Goal: Task Accomplishment & Management: Manage account settings

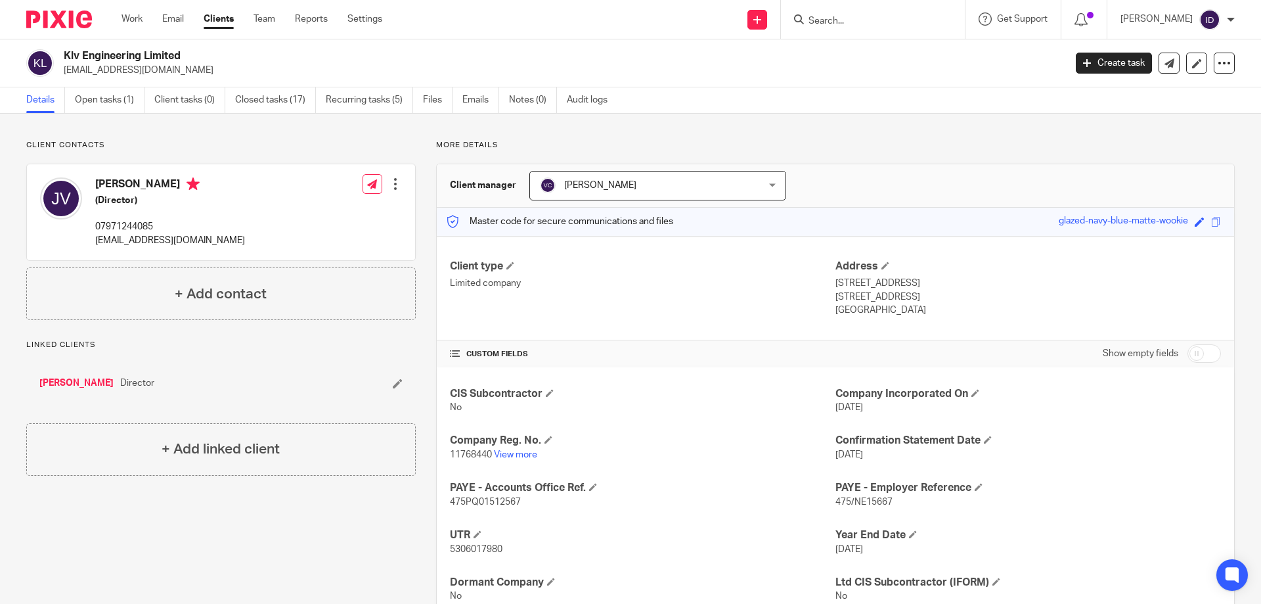
click at [862, 22] on input "Search" at bounding box center [866, 22] width 118 height 12
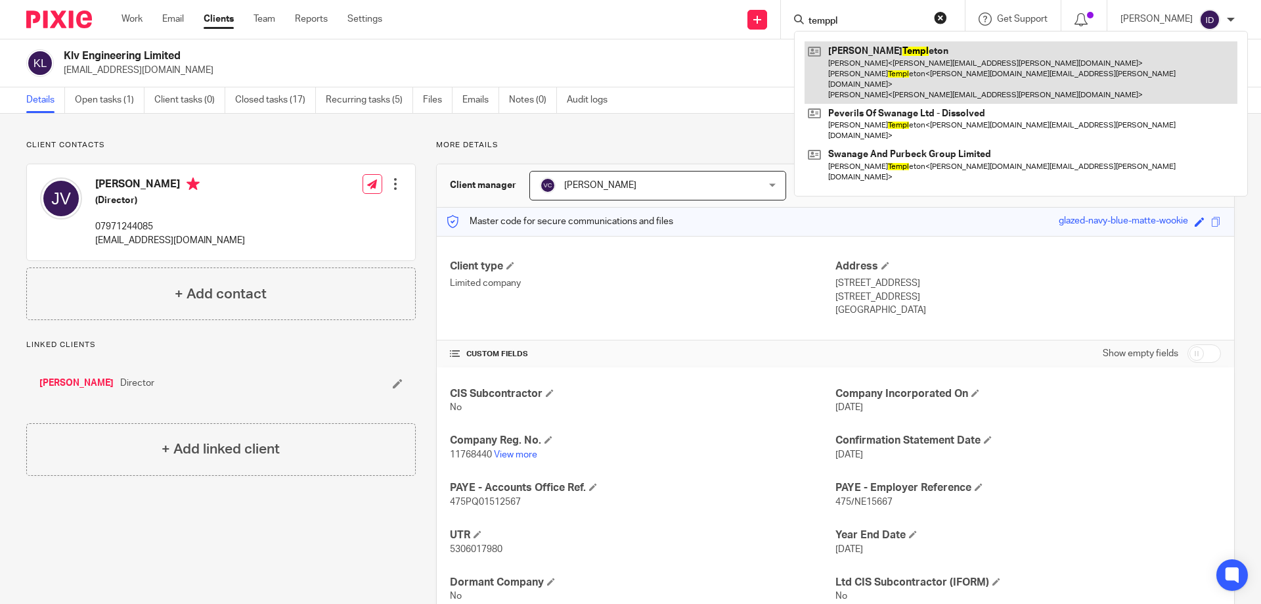
type input "temppl"
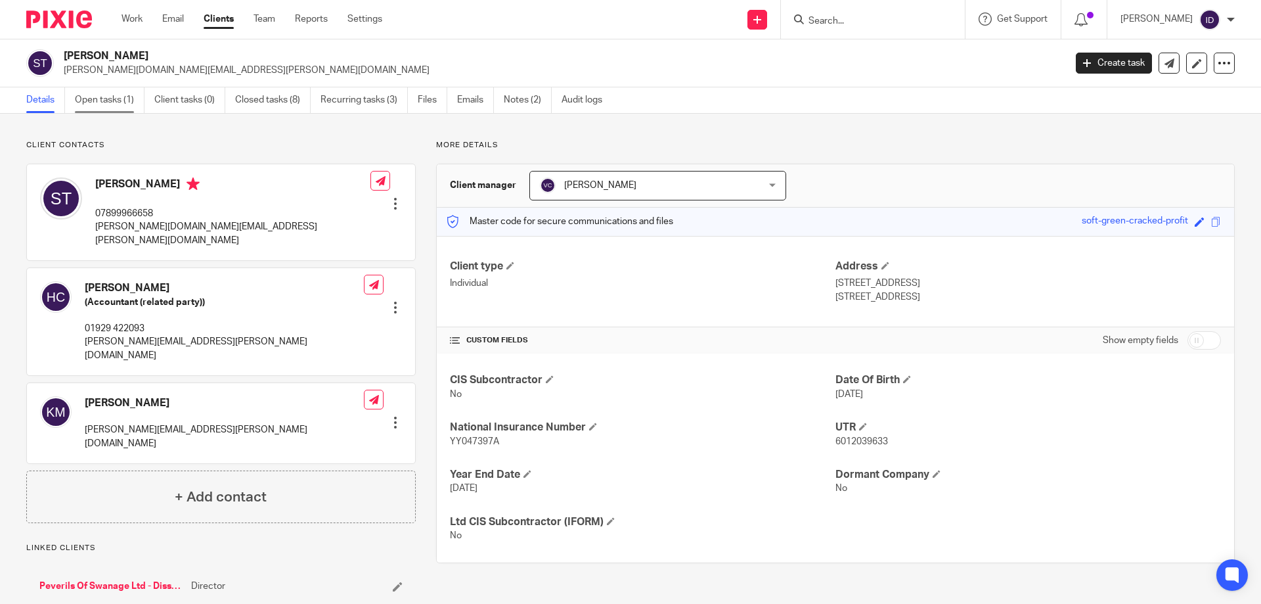
click at [93, 101] on link "Open tasks (1)" at bounding box center [110, 100] width 70 height 26
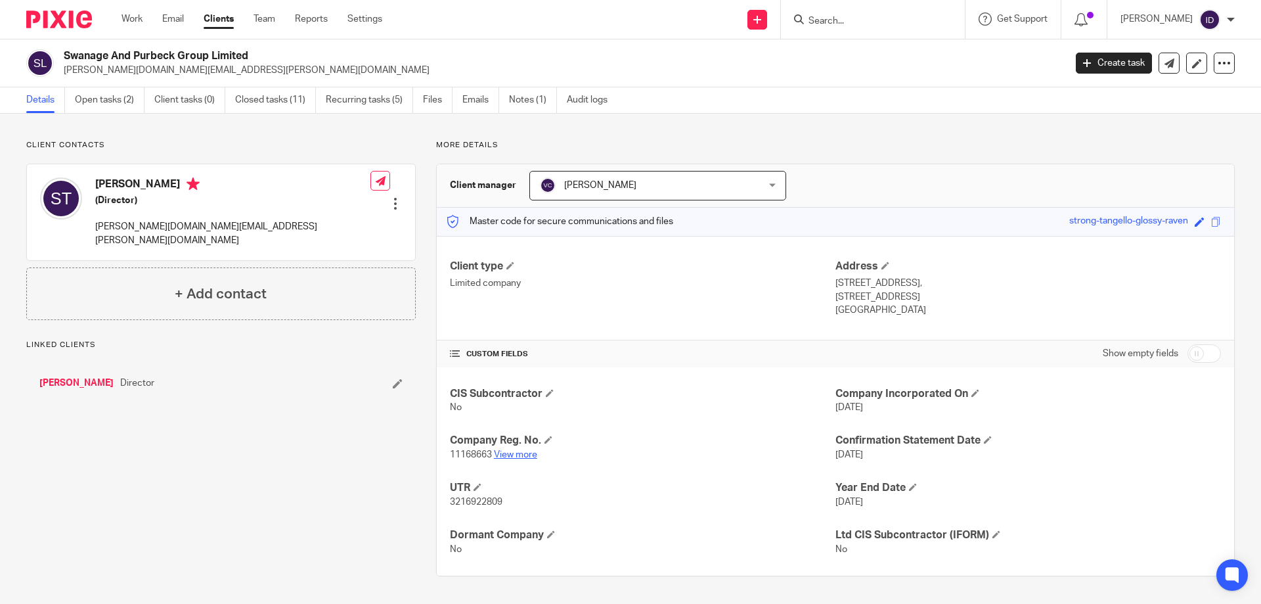
click at [518, 457] on link "View more" at bounding box center [515, 454] width 43 height 9
click at [97, 98] on link "Open tasks (2)" at bounding box center [110, 100] width 70 height 26
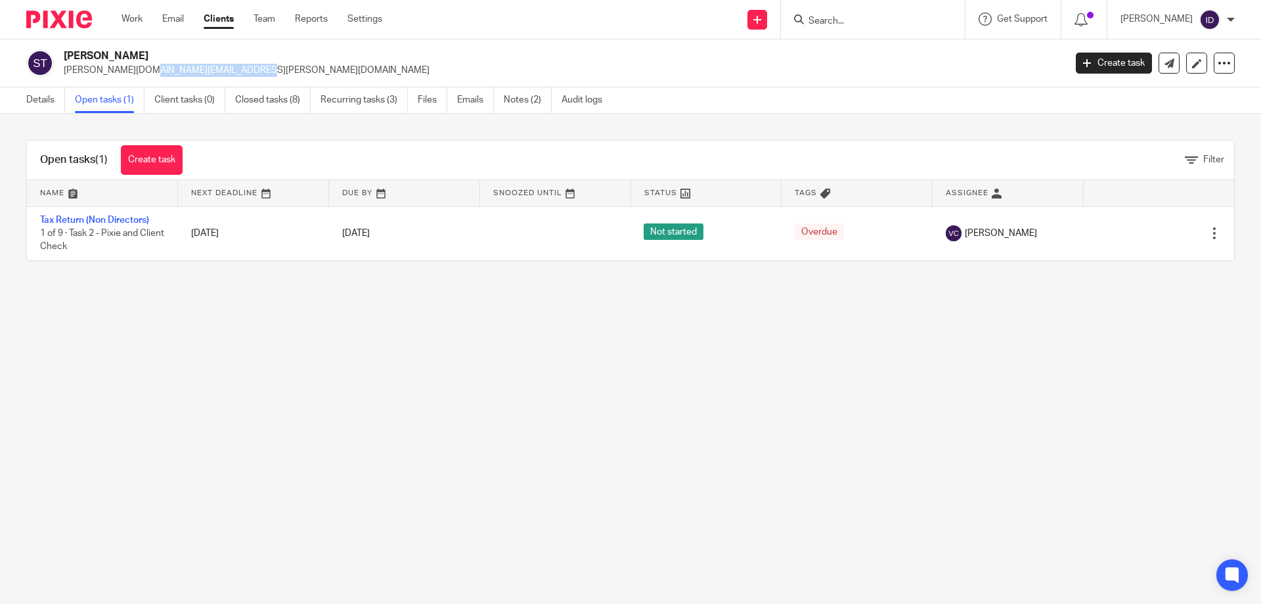
drag, startPoint x: 64, startPoint y: 70, endPoint x: 156, endPoint y: 69, distance: 91.3
click at [156, 69] on p "[PERSON_NAME][DOMAIN_NAME][EMAIL_ADDRESS][PERSON_NAME][DOMAIN_NAME]" at bounding box center [560, 70] width 993 height 13
click at [41, 99] on link "Details" at bounding box center [45, 100] width 39 height 26
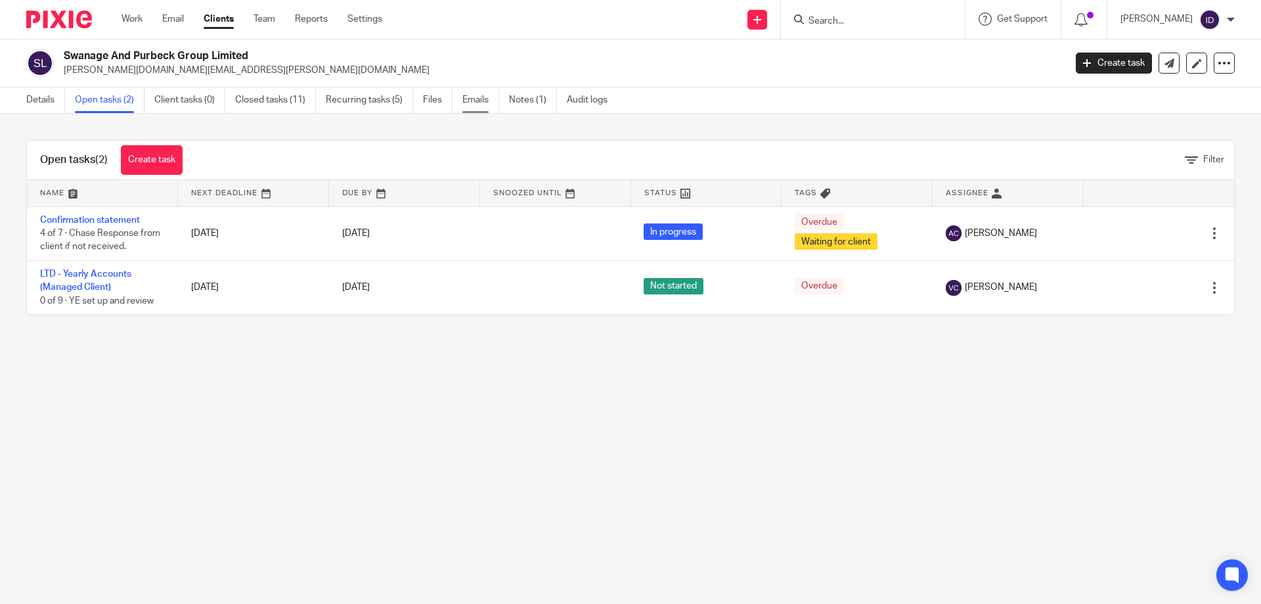
click at [482, 100] on link "Emails" at bounding box center [480, 100] width 37 height 26
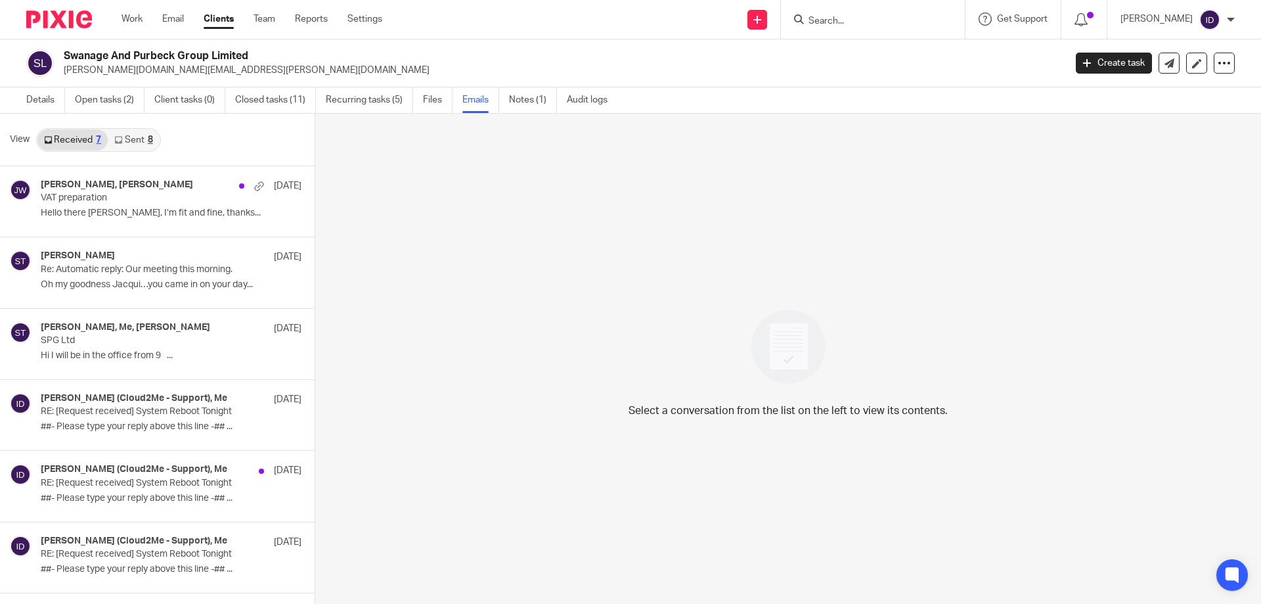
click at [138, 128] on div "Received 7 Sent 8" at bounding box center [98, 140] width 125 height 24
click at [135, 137] on link "Sent 8" at bounding box center [133, 139] width 51 height 21
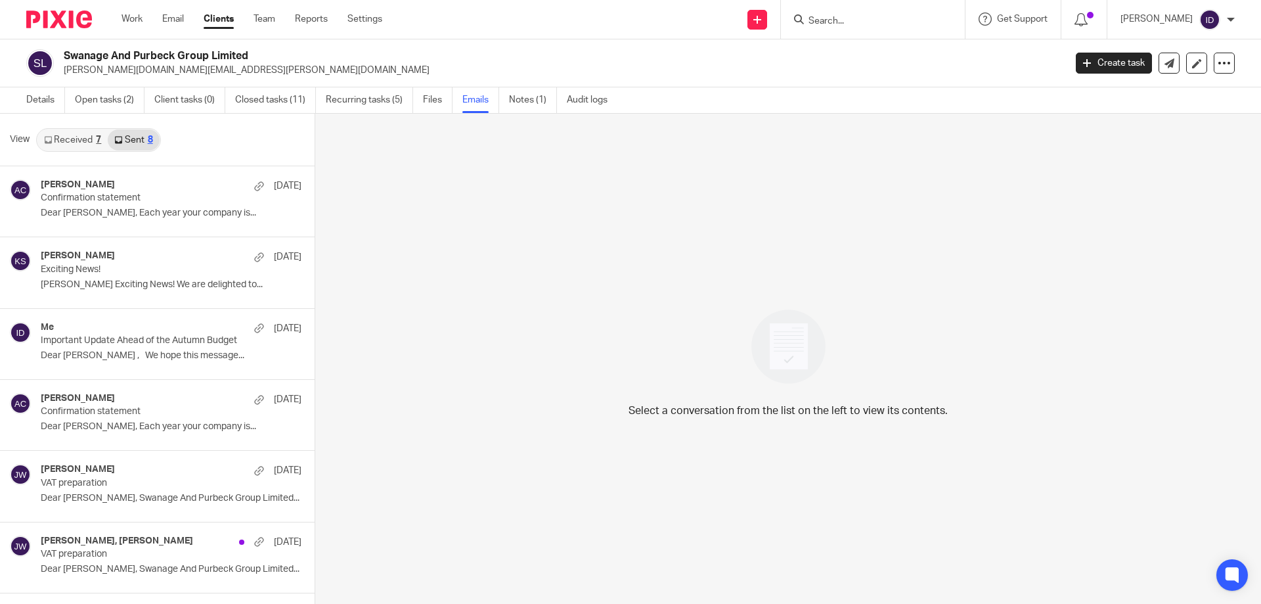
scroll to position [2, 0]
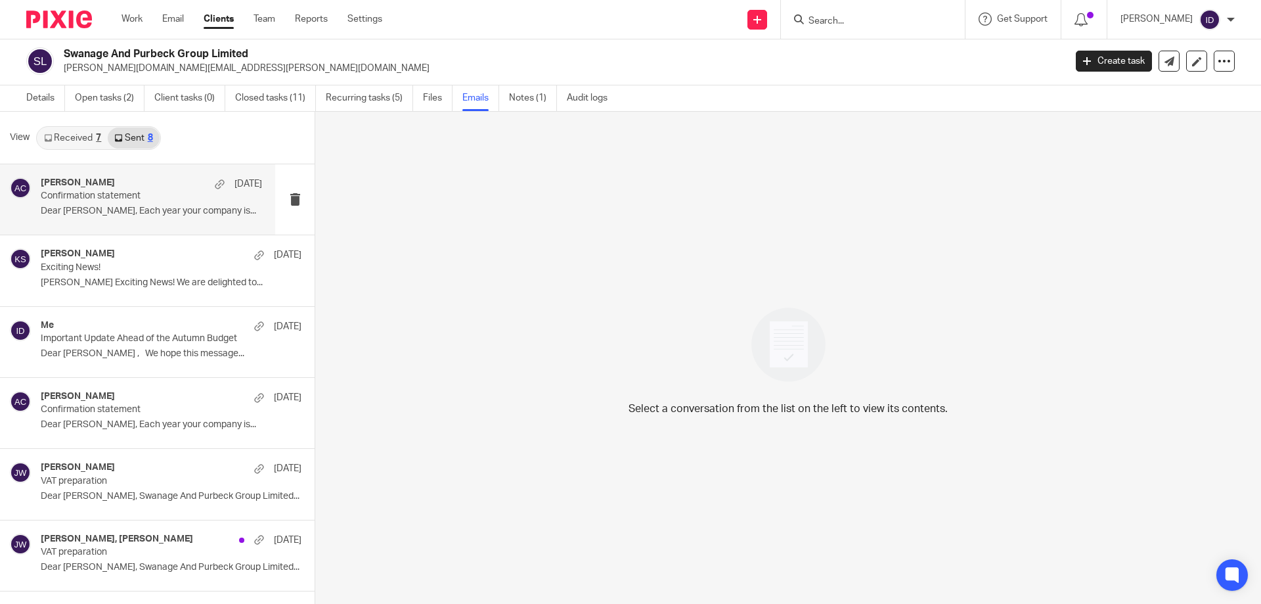
click at [114, 203] on div "Aimee Coveney 26 Aug Confirmation statement Dear Sally, Each year your company …" at bounding box center [151, 199] width 221 height 44
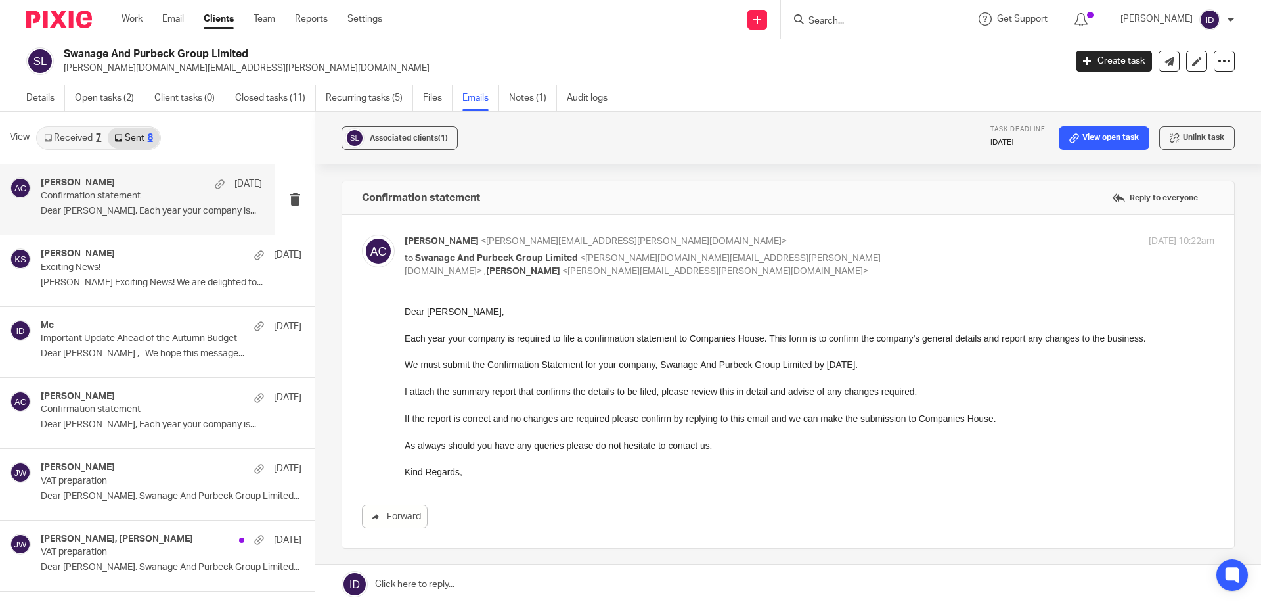
scroll to position [0, 0]
click at [71, 136] on link "Received 7" at bounding box center [72, 137] width 70 height 21
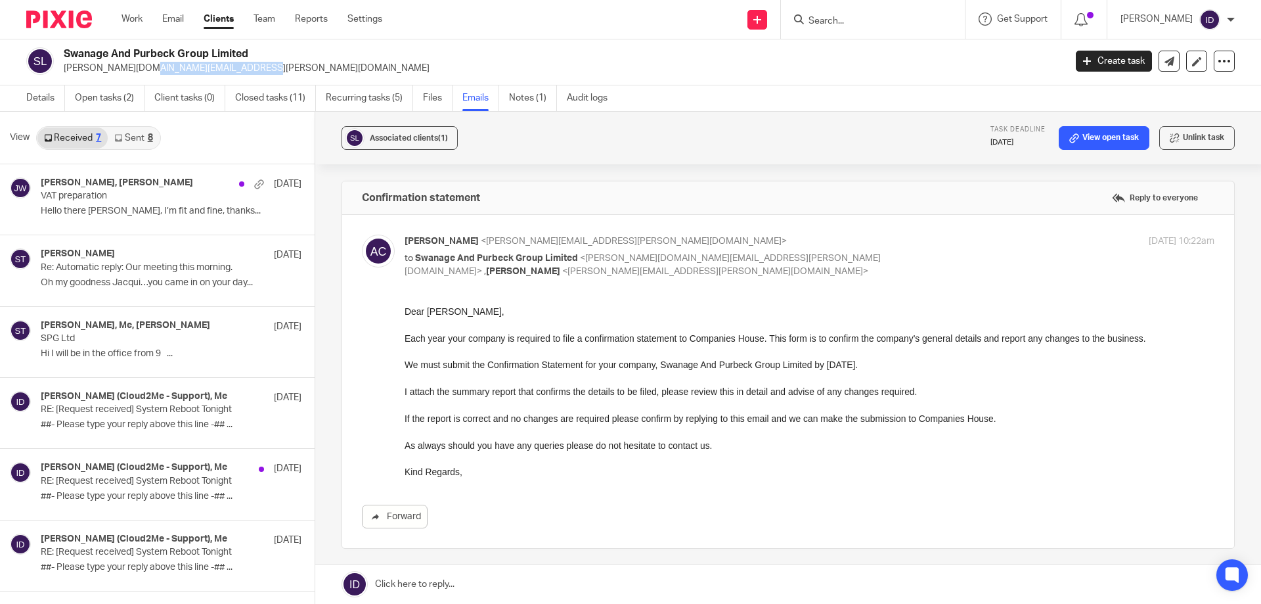
drag, startPoint x: 65, startPoint y: 71, endPoint x: 164, endPoint y: 69, distance: 98.6
click at [165, 70] on p "sally.t.ferrari@mac.com" at bounding box center [560, 68] width 993 height 13
copy p "sally.t.ferrari@mac.com"
click at [148, 138] on div "8" at bounding box center [150, 137] width 5 height 9
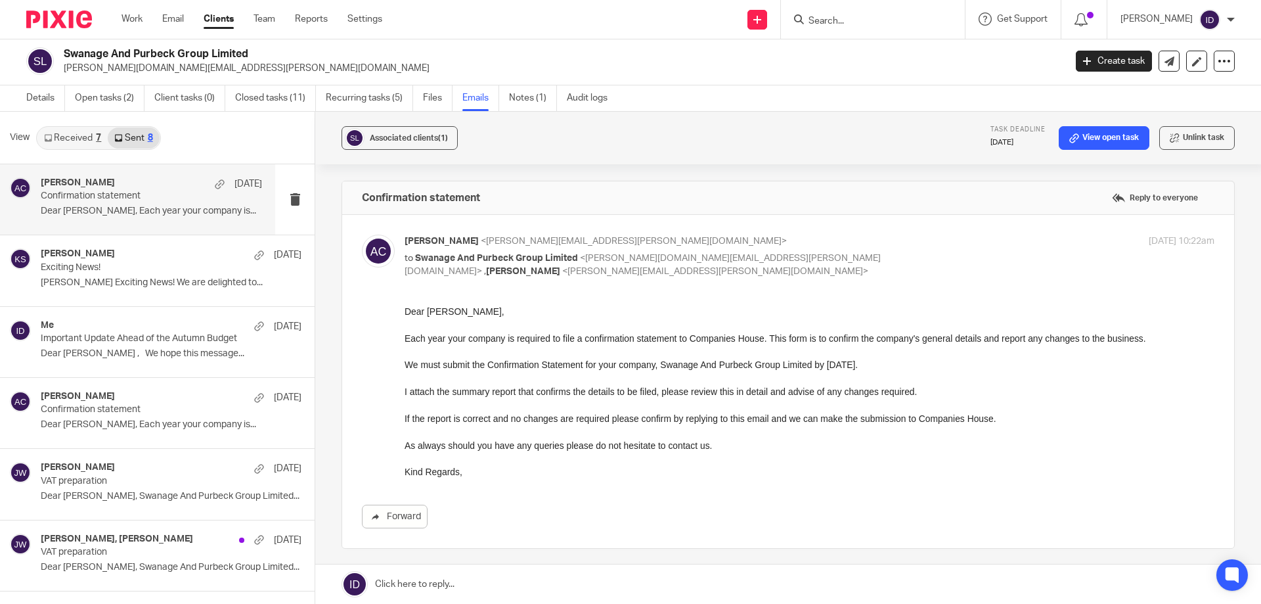
click at [95, 203] on div "Aimee Coveney 26 Aug Confirmation statement Dear Sally, Each year your company …" at bounding box center [151, 199] width 221 height 44
drag, startPoint x: 61, startPoint y: 66, endPoint x: 168, endPoint y: 62, distance: 107.1
click at [173, 62] on div "Swanage And Purbeck Group Limited sally.t.ferrari@mac.com" at bounding box center [541, 61] width 1030 height 28
copy p "sally.t.ferrari@mac.com"
click at [120, 97] on link "Open tasks (2)" at bounding box center [110, 98] width 70 height 26
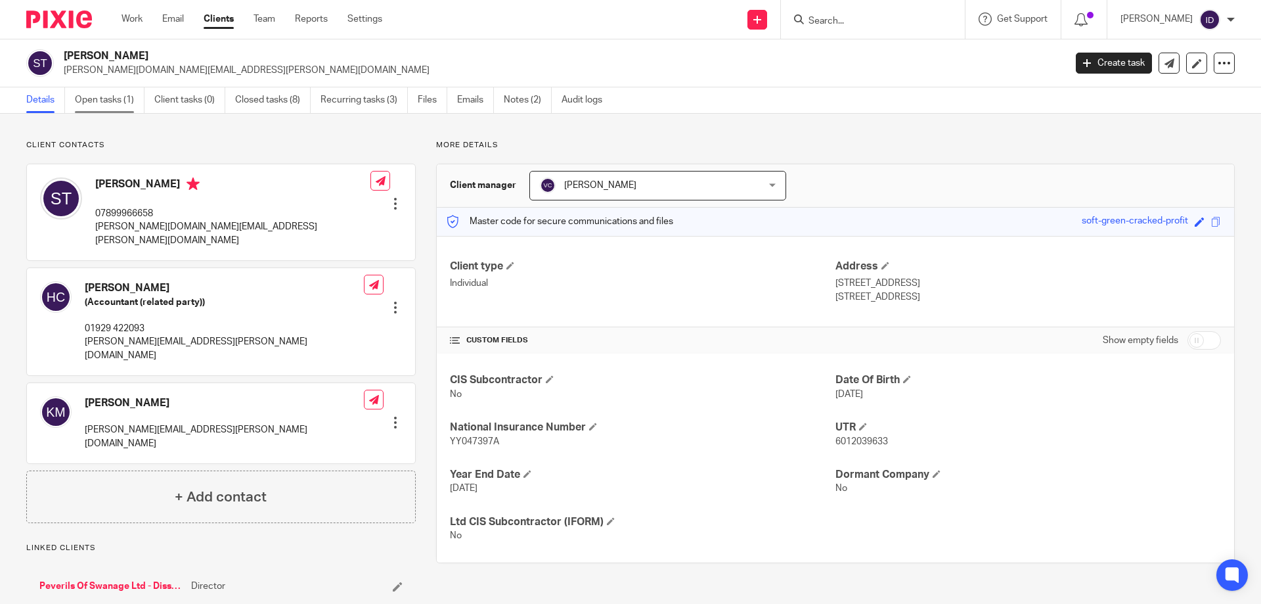
click at [106, 101] on link "Open tasks (1)" at bounding box center [110, 100] width 70 height 26
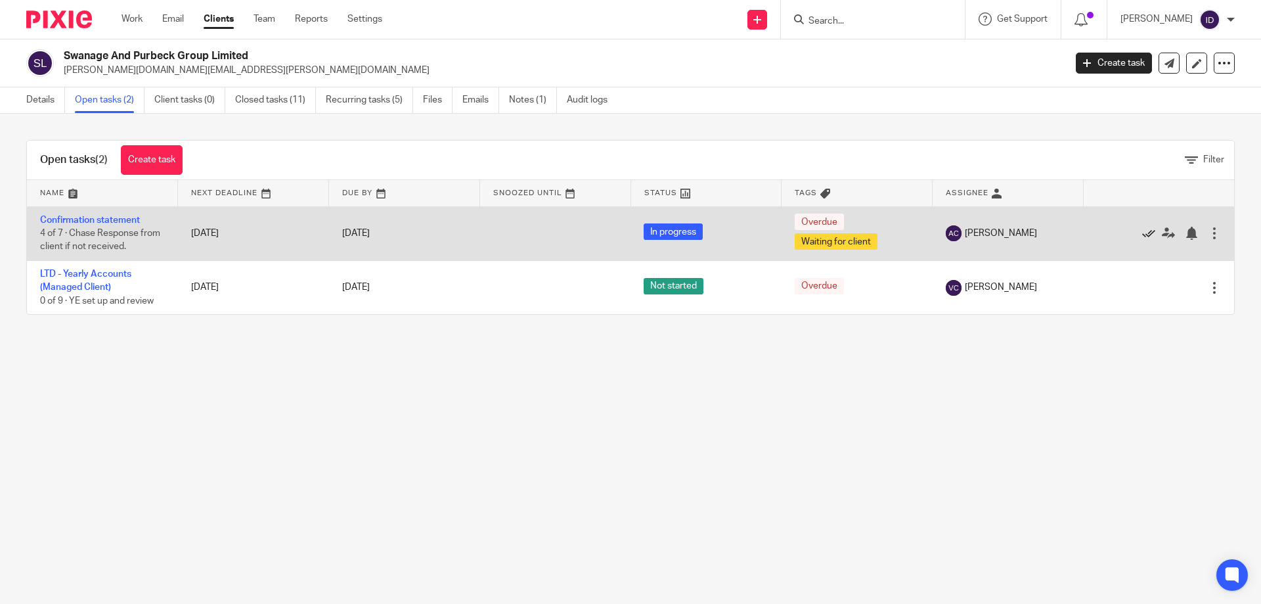
click at [1142, 236] on icon at bounding box center [1148, 233] width 13 height 13
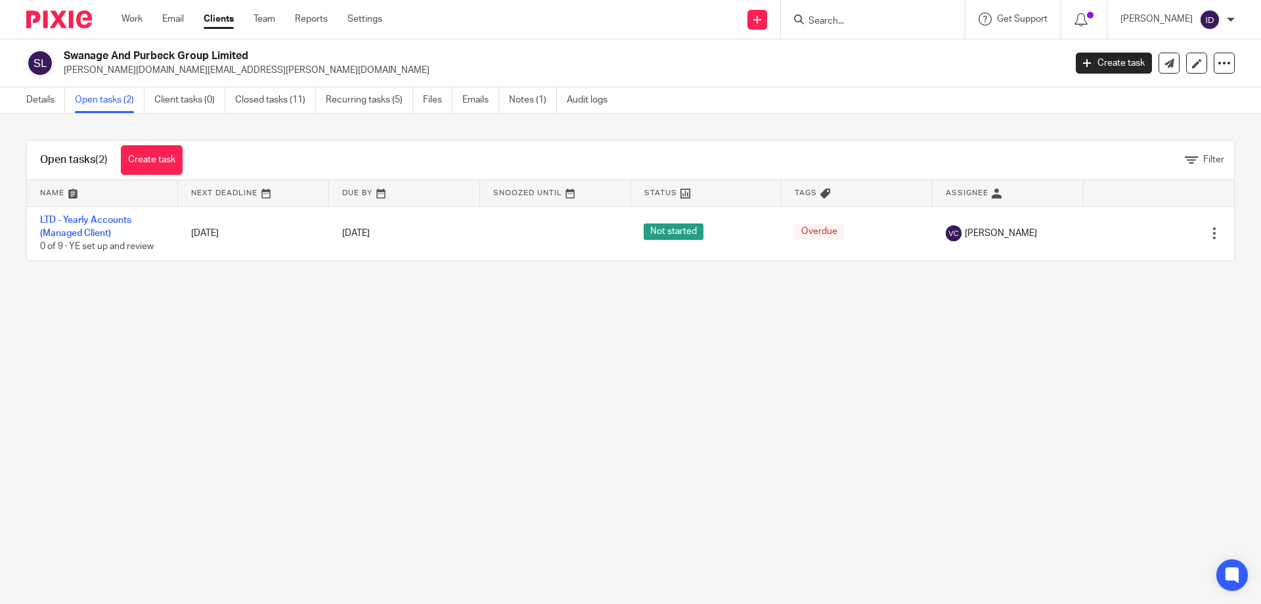
drag, startPoint x: 63, startPoint y: 54, endPoint x: 283, endPoint y: 51, distance: 220.1
click at [283, 51] on div "Swanage And Purbeck Group Limited sally.t.ferrari@mac.com" at bounding box center [541, 63] width 1030 height 28
copy h2 "Swanage And Purbeck Group Limited"
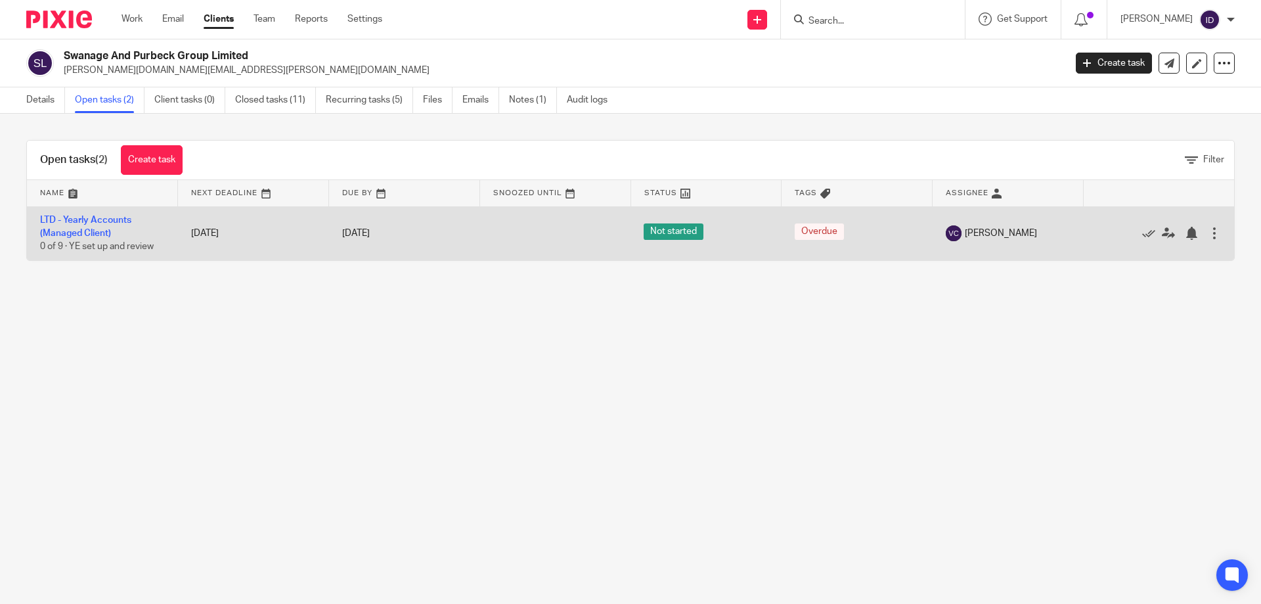
click at [99, 225] on td "LTD - Yearly Accounts (Managed Client) 0 of 9 · YE set up and review" at bounding box center [102, 233] width 151 height 54
click at [85, 226] on td "LTD - Yearly Accounts (Managed Client) 0 of 9 · YE set up and review" at bounding box center [102, 233] width 151 height 54
click at [101, 224] on link "LTD - Yearly Accounts (Managed Client)" at bounding box center [85, 226] width 91 height 22
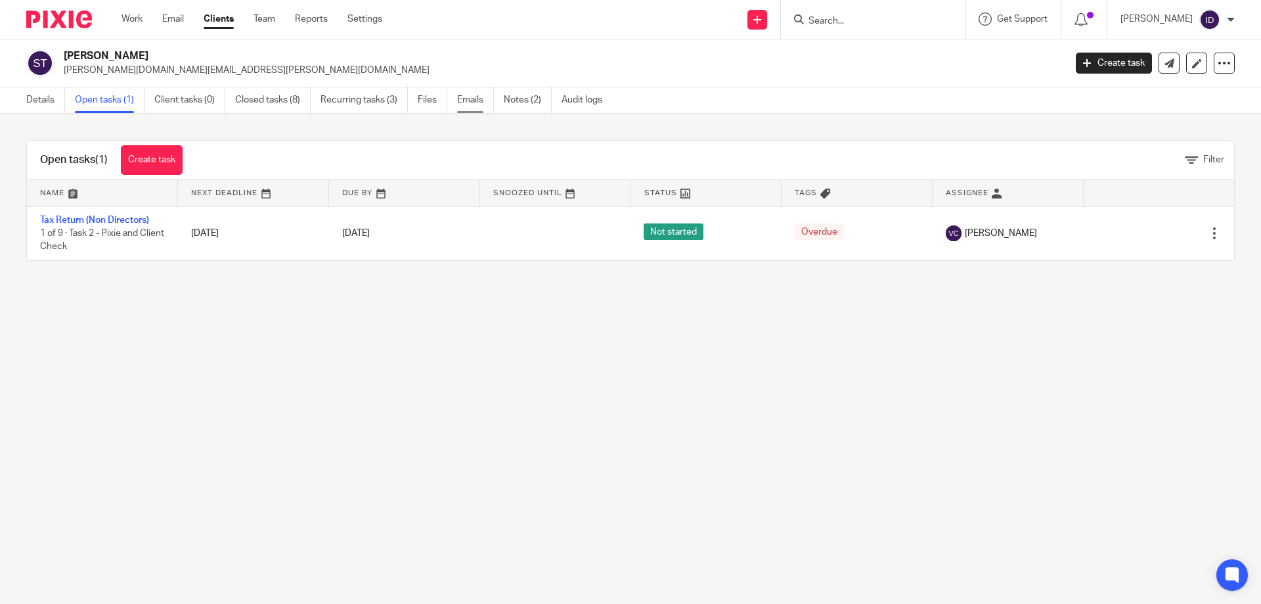
click at [470, 101] on link "Emails" at bounding box center [475, 100] width 37 height 26
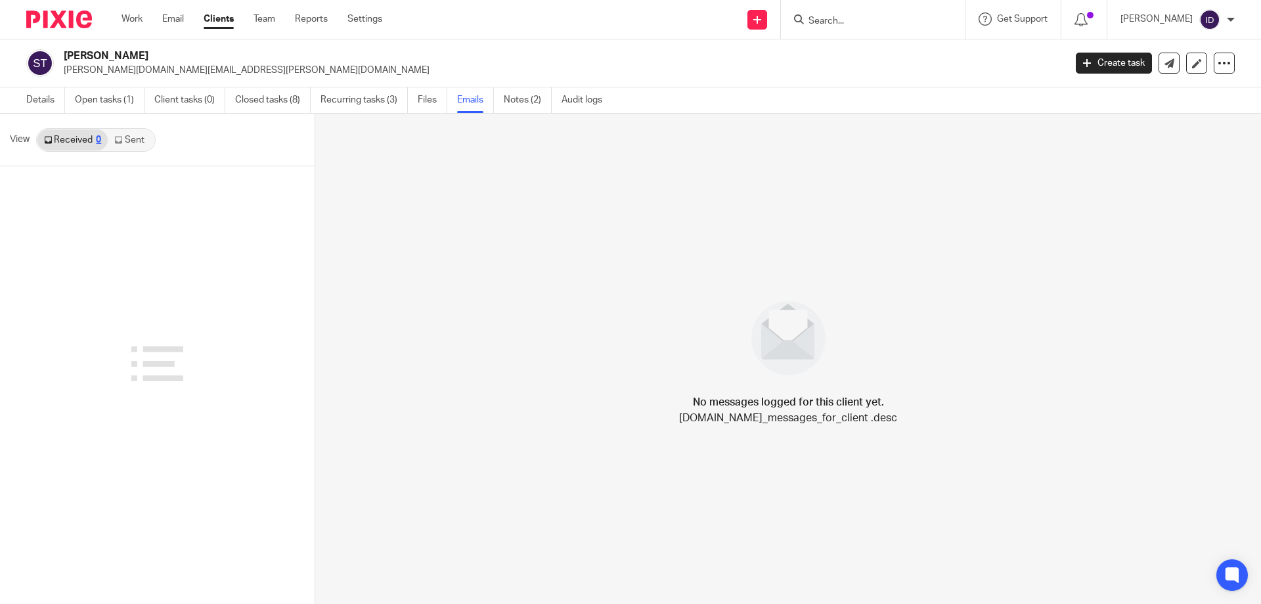
click at [142, 142] on link "Sent" at bounding box center [131, 139] width 46 height 21
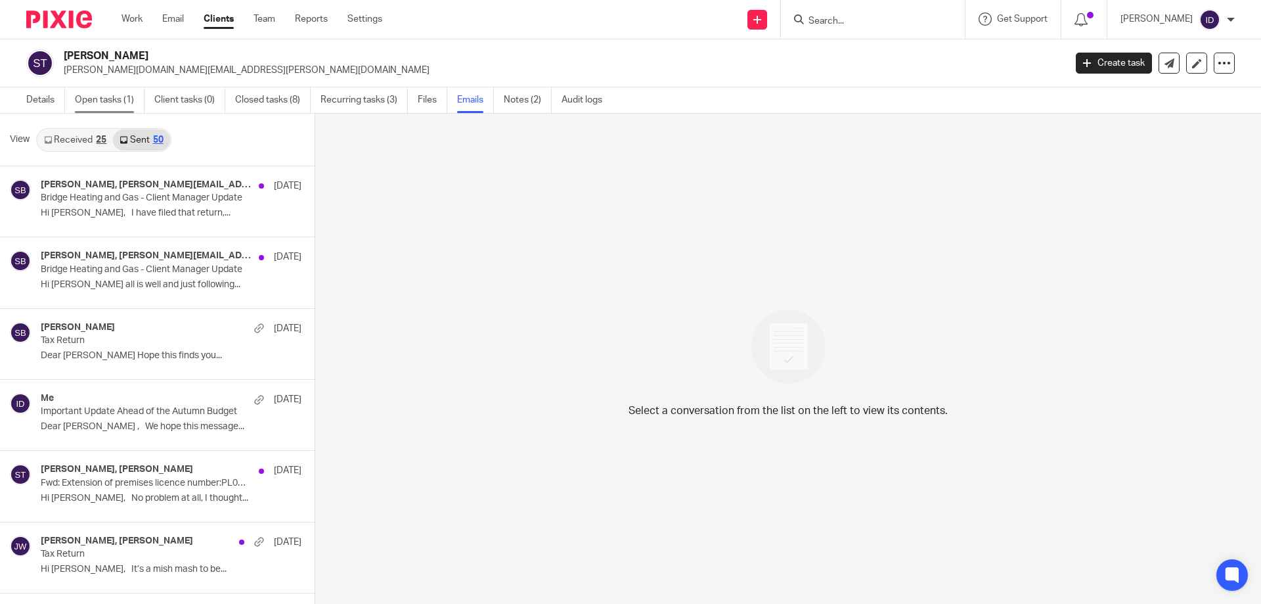
click at [81, 97] on link "Open tasks (1)" at bounding box center [110, 100] width 70 height 26
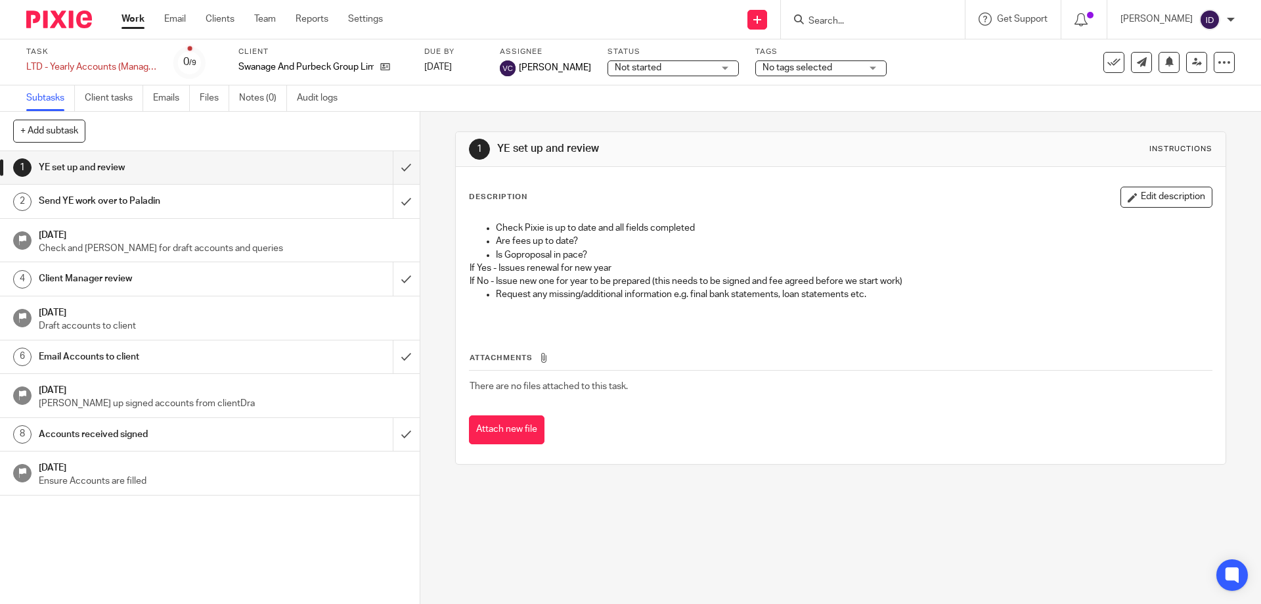
click at [667, 60] on div "Not started Not started" at bounding box center [673, 68] width 131 height 16
click at [766, 67] on span "No tags selected" at bounding box center [798, 67] width 70 height 9
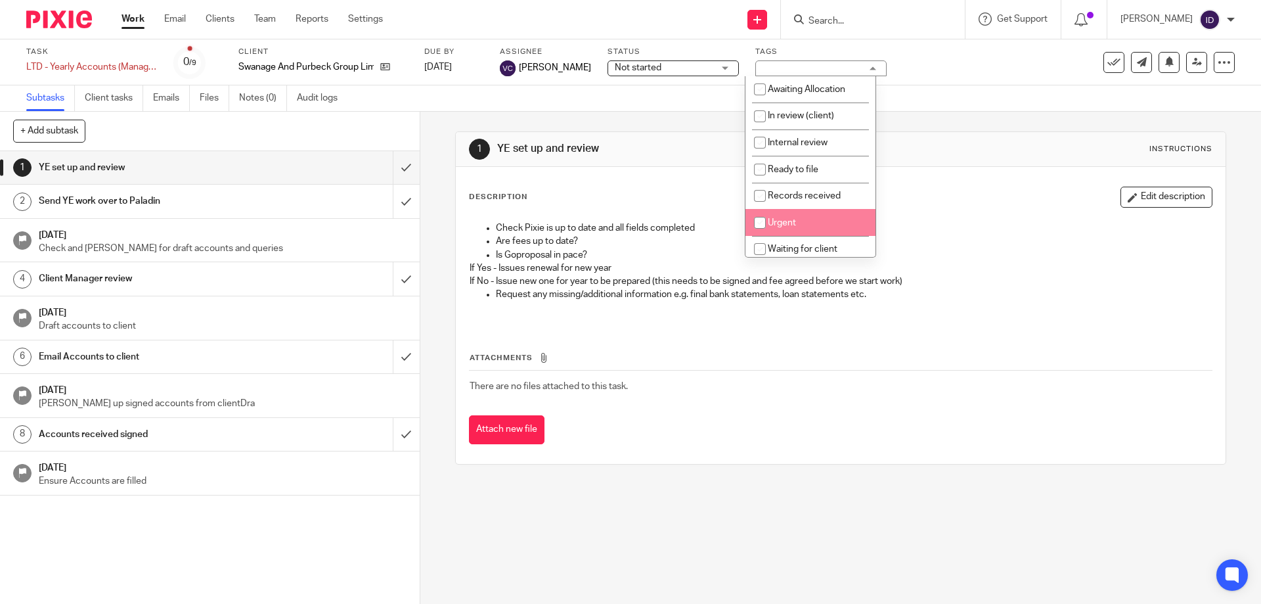
scroll to position [66, 0]
click at [755, 212] on input "checkbox" at bounding box center [760, 210] width 25 height 25
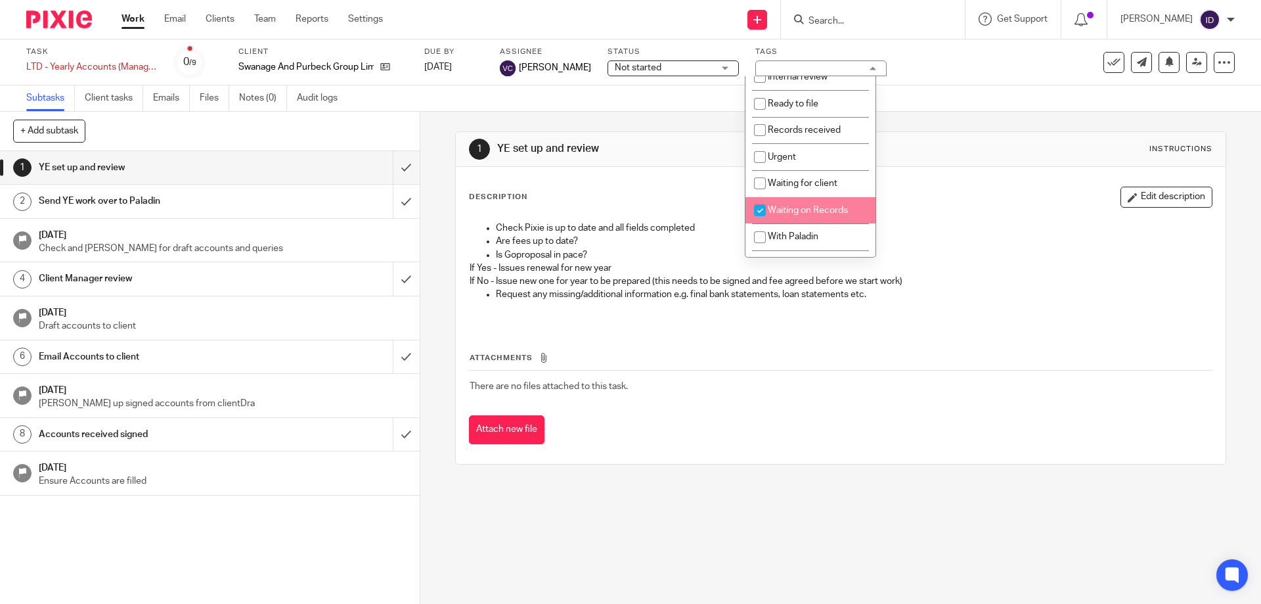
checkbox input "true"
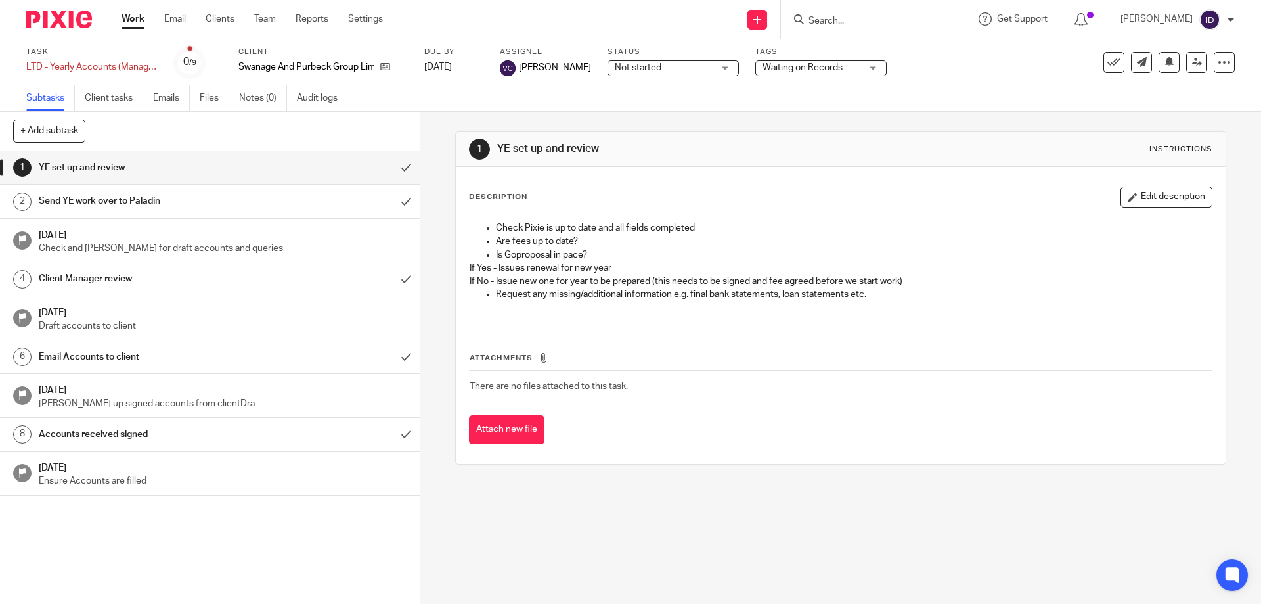
click at [595, 123] on div "1 YE set up and review Instructions Description Edit description Check Pixie is…" at bounding box center [840, 298] width 771 height 372
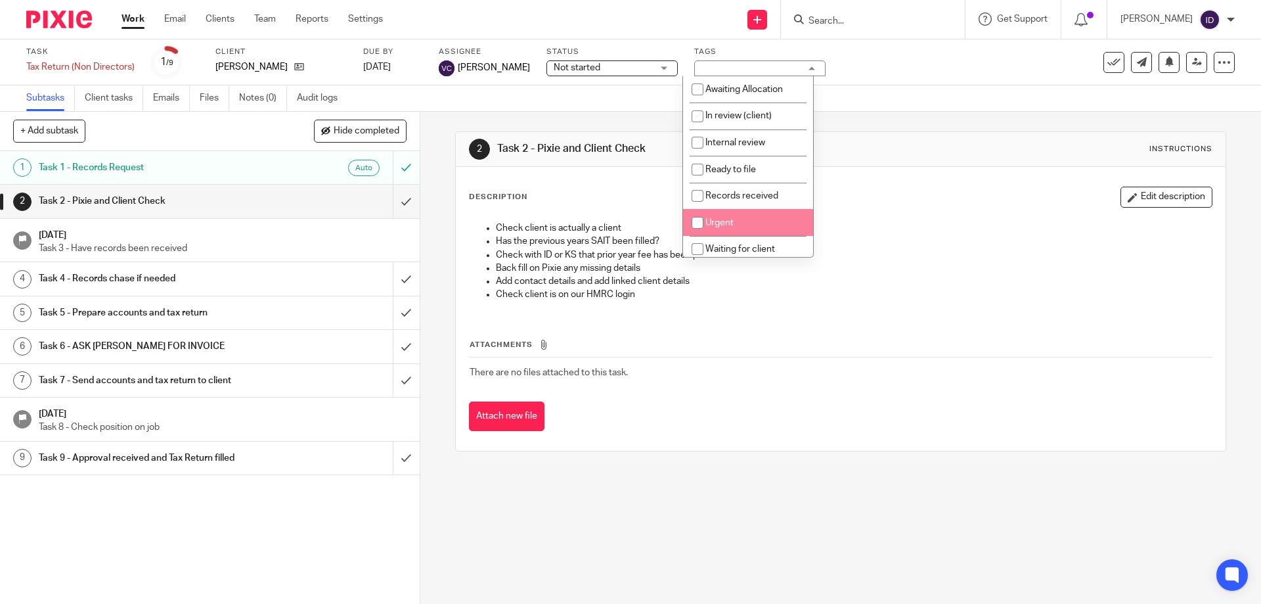
scroll to position [66, 0]
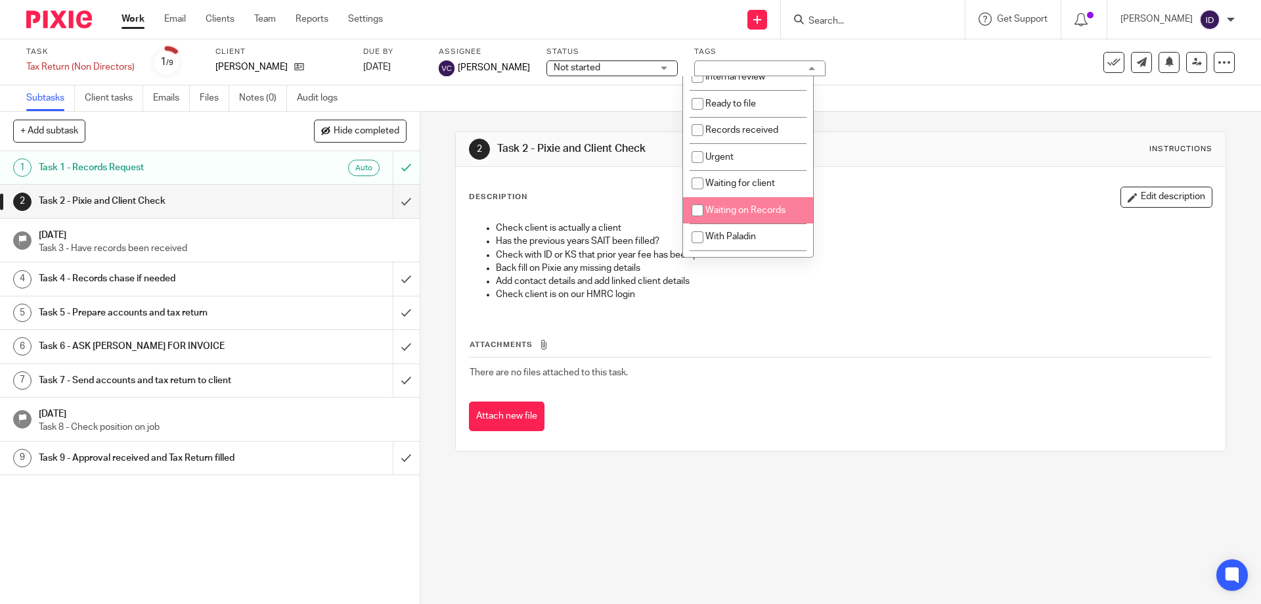
click at [696, 210] on input "checkbox" at bounding box center [697, 210] width 25 height 25
checkbox input "true"
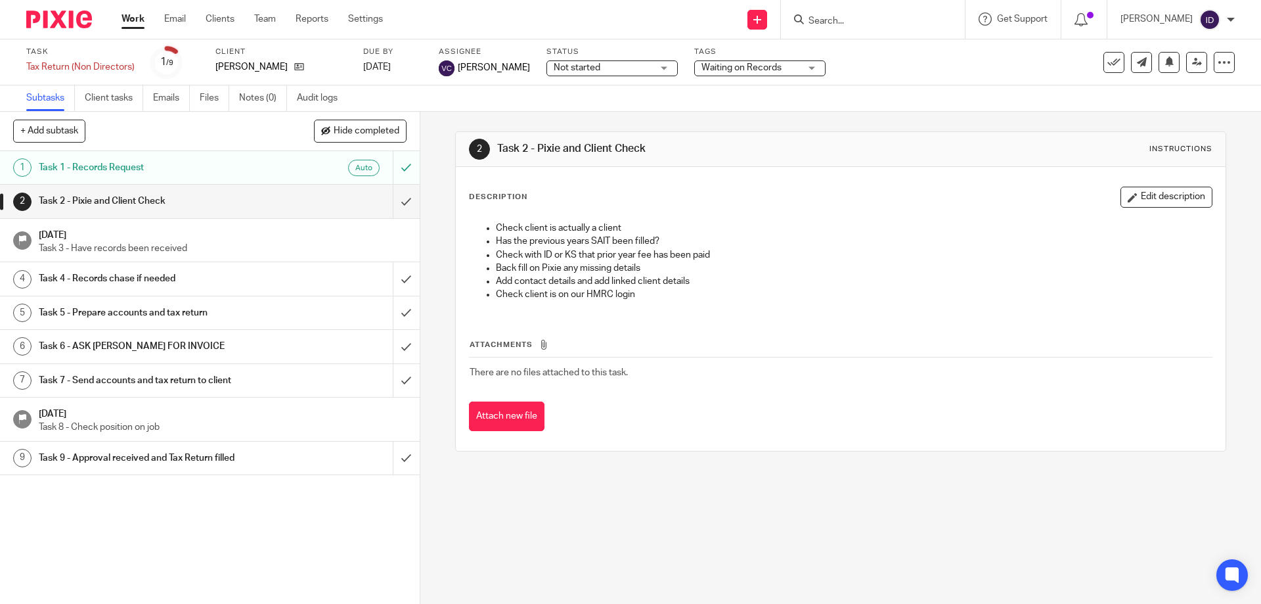
click at [942, 124] on div "2 Task 2 - Pixie and Client Check Instructions Description Edit description Che…" at bounding box center [840, 291] width 771 height 359
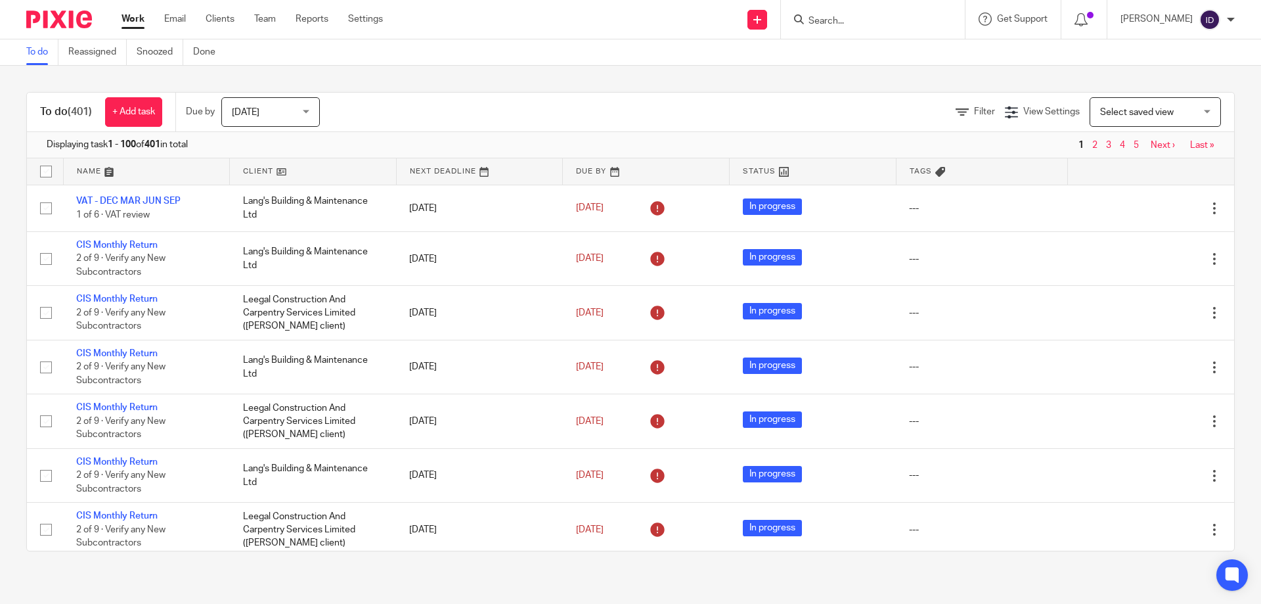
click at [857, 22] on input "Search" at bounding box center [866, 22] width 118 height 12
click at [846, 23] on input "Search" at bounding box center [866, 22] width 118 height 12
type input "pickarf"
click at [867, 60] on link at bounding box center [924, 56] width 239 height 30
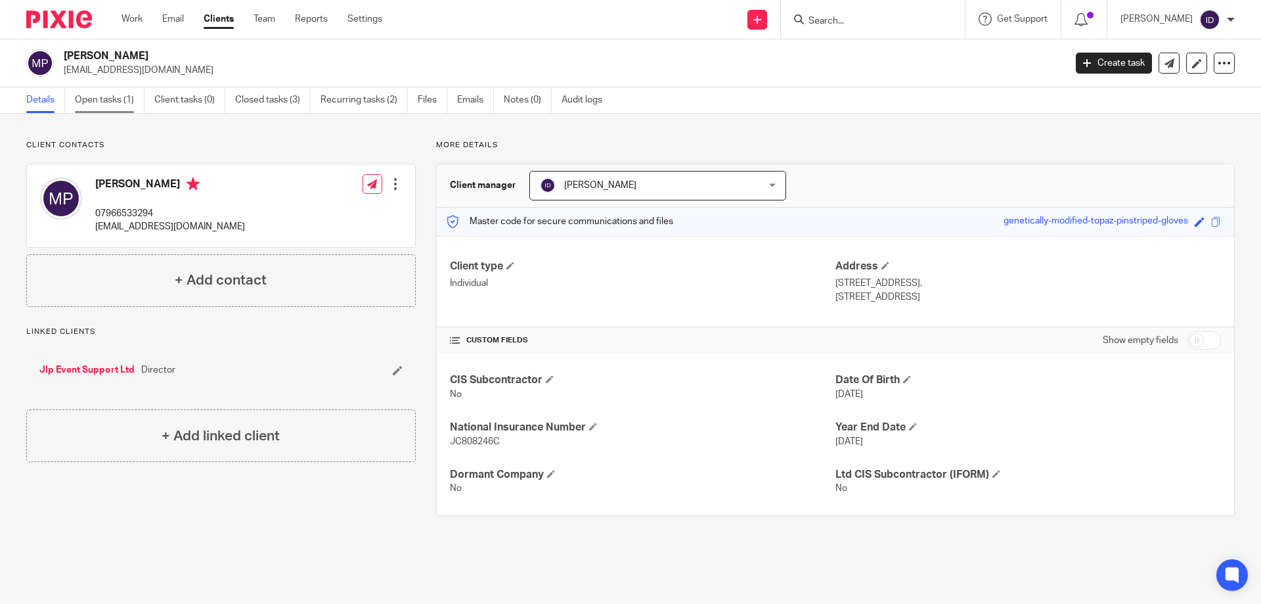
click at [105, 99] on link "Open tasks (1)" at bounding box center [110, 100] width 70 height 26
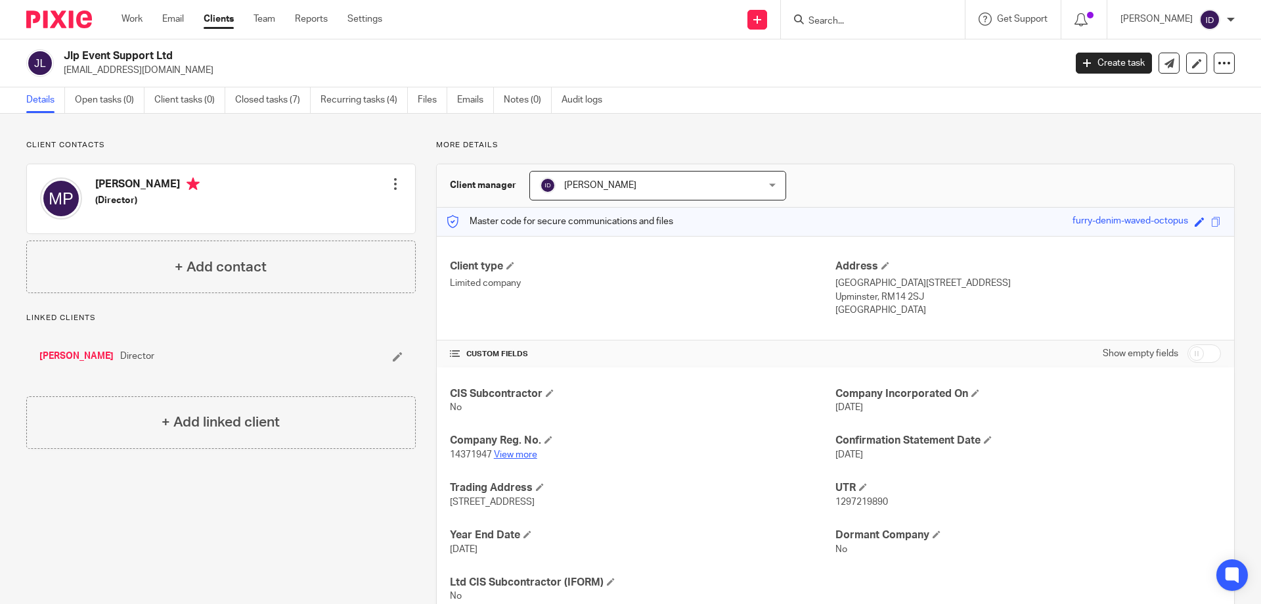
click at [520, 454] on link "View more" at bounding box center [515, 454] width 43 height 9
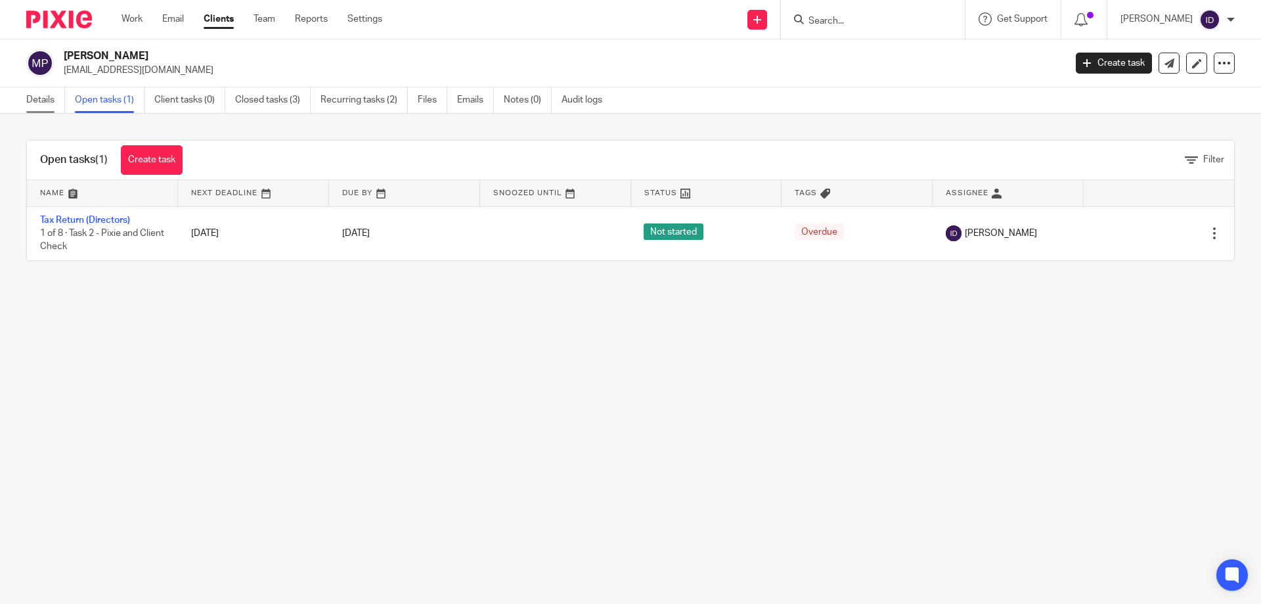
click at [41, 102] on link "Details" at bounding box center [45, 100] width 39 height 26
